Goal: Task Accomplishment & Management: Use online tool/utility

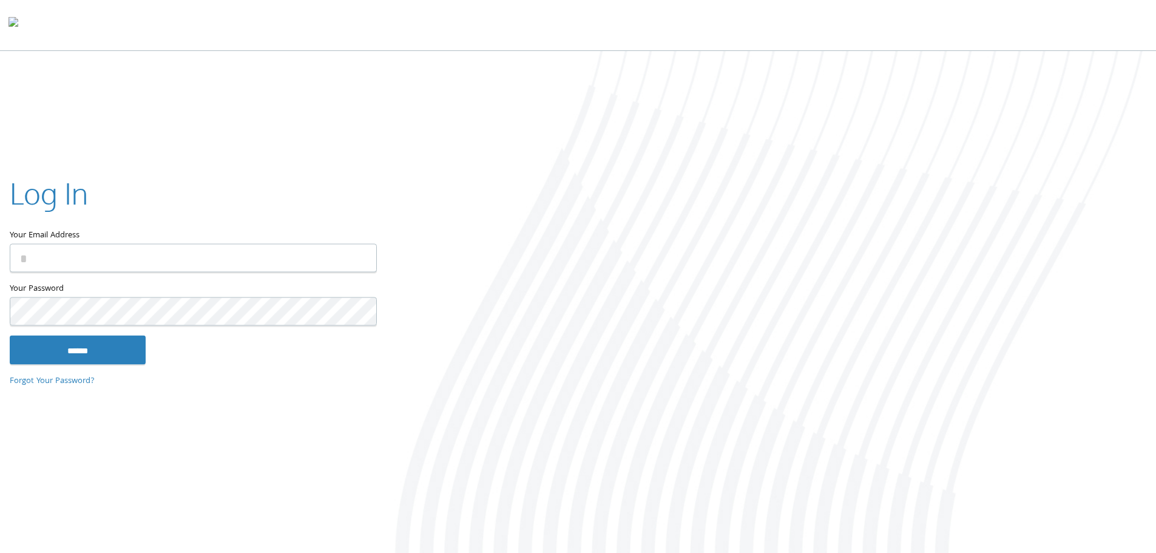
click at [70, 253] on input "Your Email Address" at bounding box center [193, 257] width 367 height 29
type input "**********"
click at [66, 340] on input "******" at bounding box center [78, 349] width 136 height 29
